Goal: Task Accomplishment & Management: Manage account settings

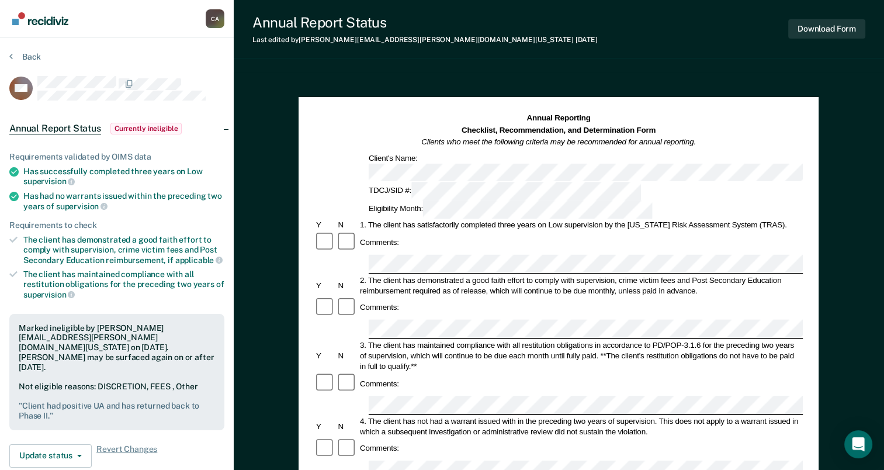
click at [215, 19] on div "C A" at bounding box center [215, 18] width 19 height 19
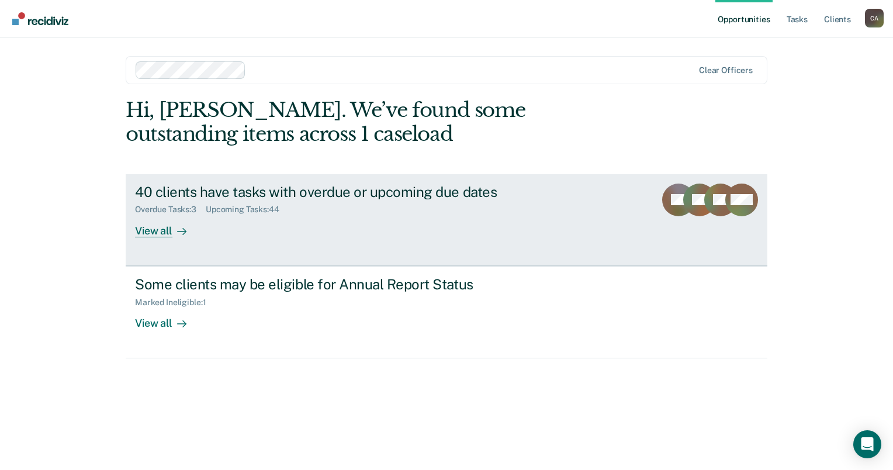
click at [365, 195] on div "40 clients have tasks with overdue or upcoming due dates" at bounding box center [340, 191] width 410 height 17
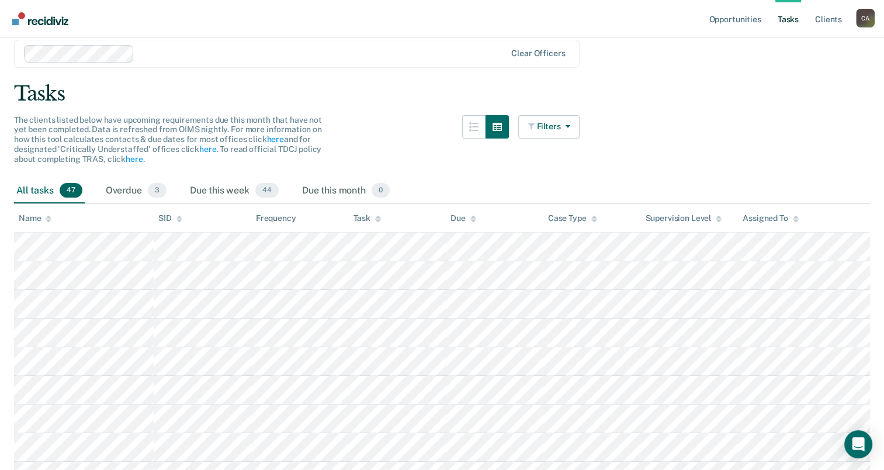
scroll to position [39, 0]
click at [720, 221] on icon at bounding box center [719, 222] width 6 height 3
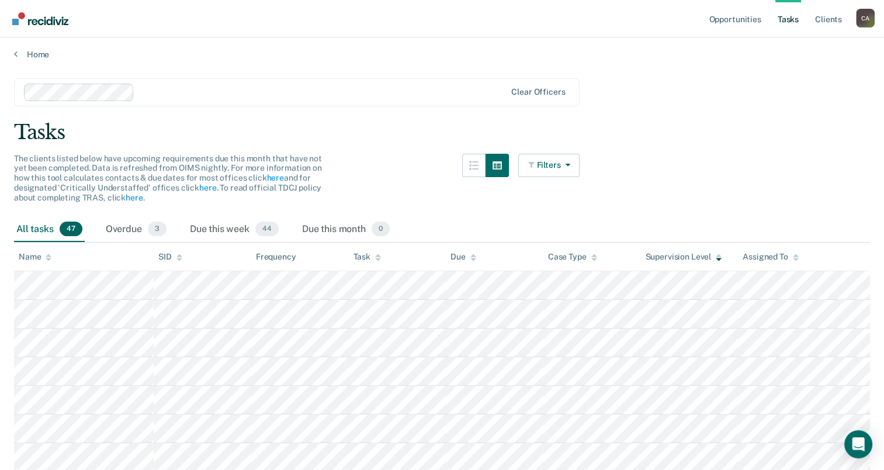
scroll to position [0, 0]
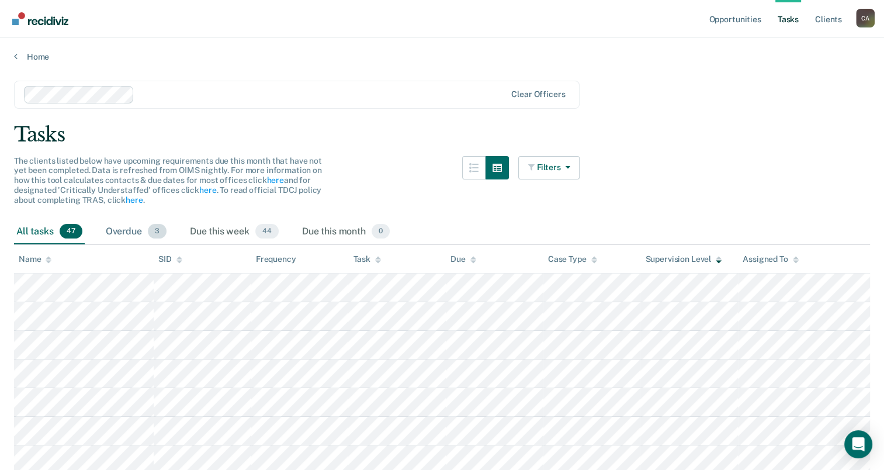
click at [123, 229] on div "Overdue 3" at bounding box center [135, 232] width 65 height 26
